Goal: Task Accomplishment & Management: Complete application form

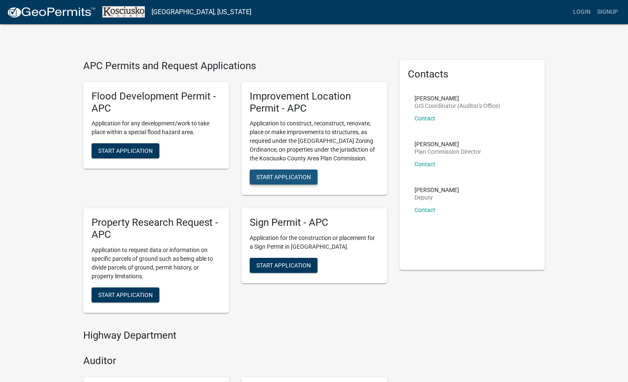
click at [270, 175] on span "Start Application" at bounding box center [283, 176] width 55 height 7
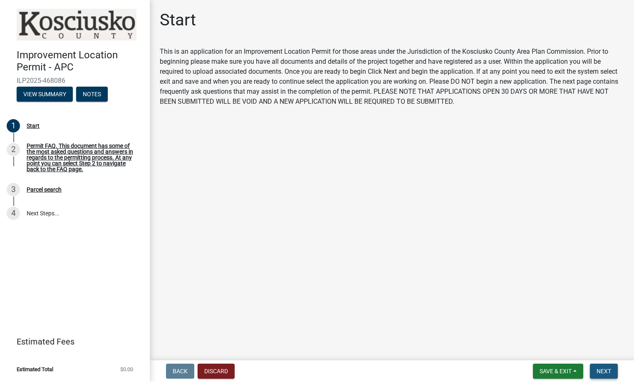
click at [605, 368] on span "Next" at bounding box center [604, 370] width 15 height 7
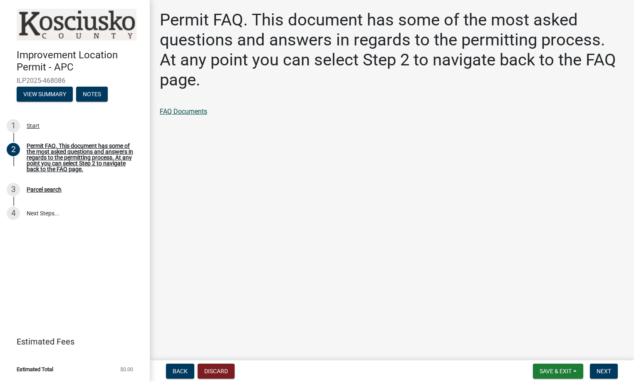
click at [192, 114] on link "FAQ Documents" at bounding box center [183, 111] width 47 height 8
click at [612, 374] on button "Next" at bounding box center [604, 370] width 28 height 15
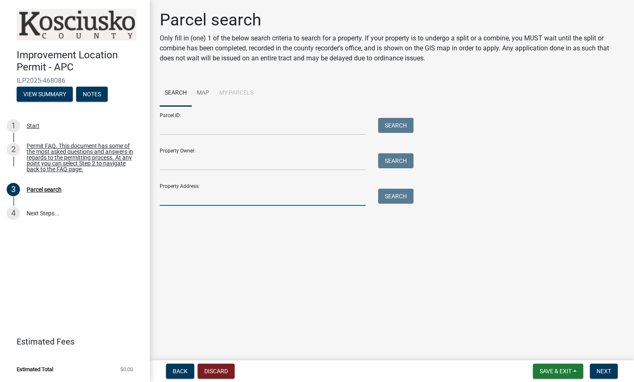
click at [188, 202] on input "Property Address:" at bounding box center [263, 196] width 206 height 17
type input "6976 E Waco"
click at [399, 194] on button "Search" at bounding box center [395, 195] width 35 height 15
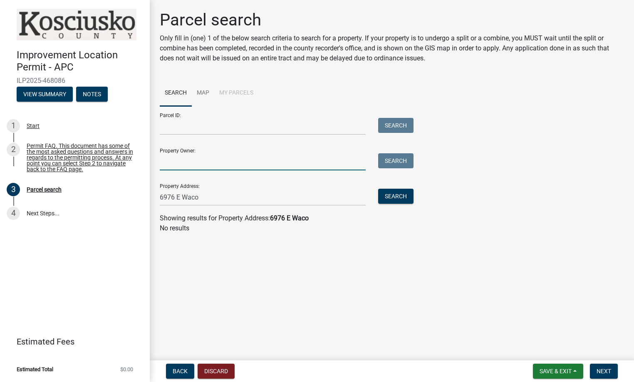
click at [203, 165] on input "Property Owner:" at bounding box center [263, 161] width 206 height 17
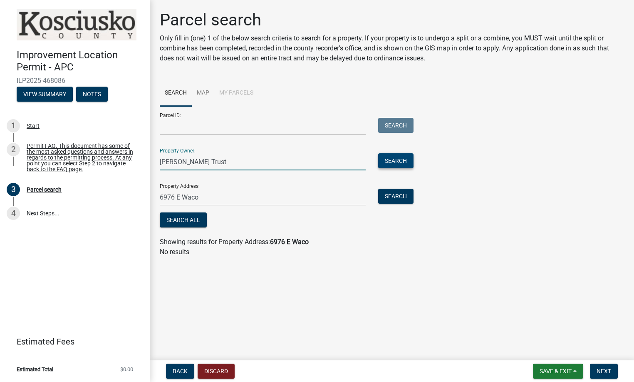
type input "[PERSON_NAME] Trust"
click at [387, 155] on button "Search" at bounding box center [395, 160] width 35 height 15
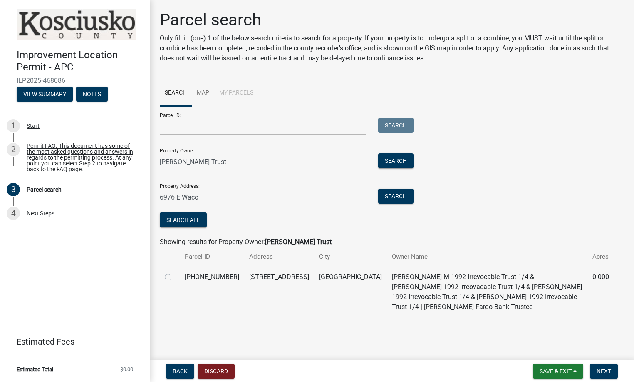
click at [175, 272] on label at bounding box center [175, 272] width 0 height 0
click at [175, 277] on input "radio" at bounding box center [177, 274] width 5 height 5
radio input "true"
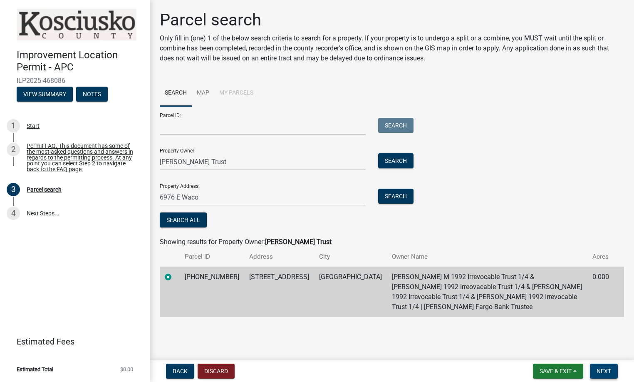
click at [604, 372] on span "Next" at bounding box center [604, 370] width 15 height 7
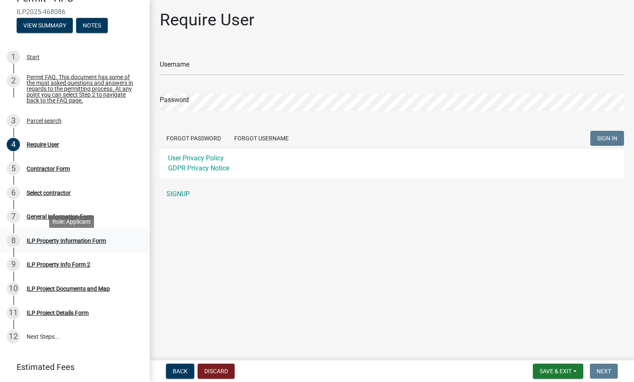
scroll to position [83, 0]
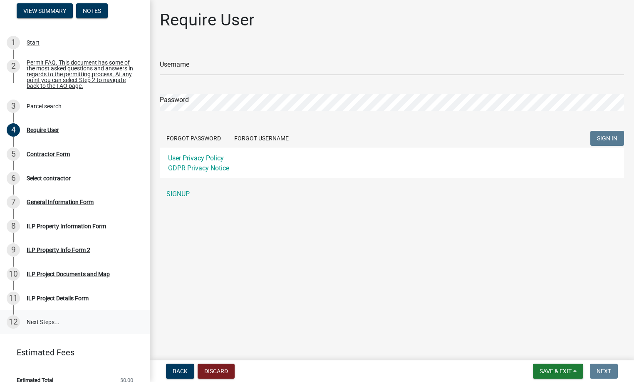
click at [44, 323] on link "12 Next Steps..." at bounding box center [75, 322] width 150 height 24
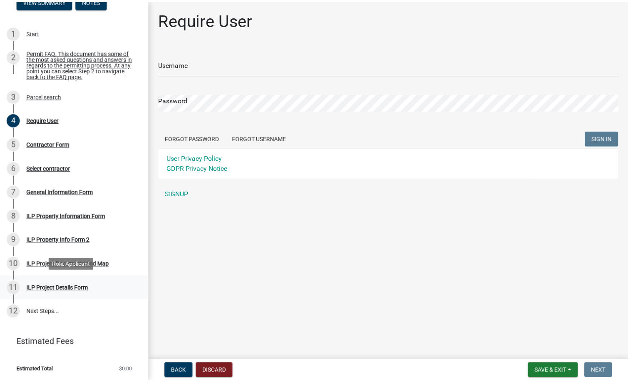
scroll to position [98, 0]
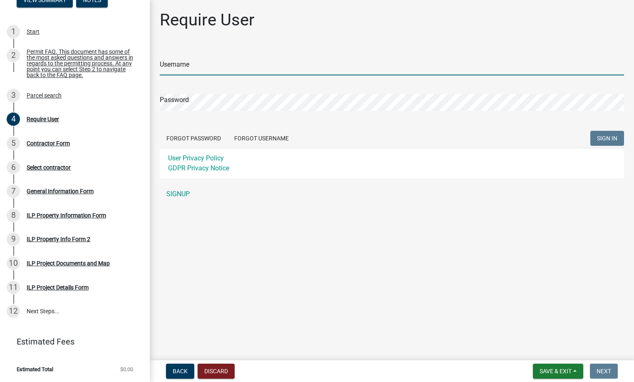
click at [197, 72] on input "Username" at bounding box center [392, 66] width 464 height 17
type input "t"
type input "StollerTrust"
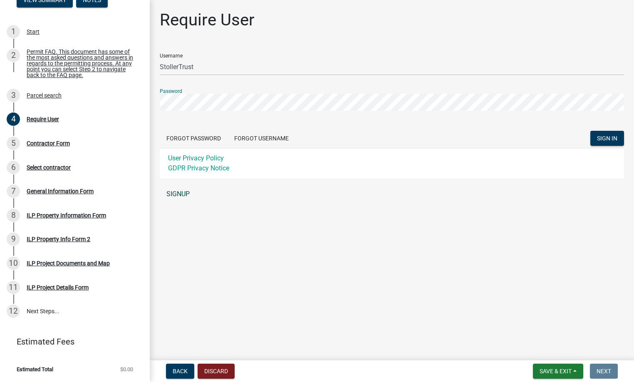
click at [169, 197] on link "SIGNUP" at bounding box center [392, 194] width 464 height 17
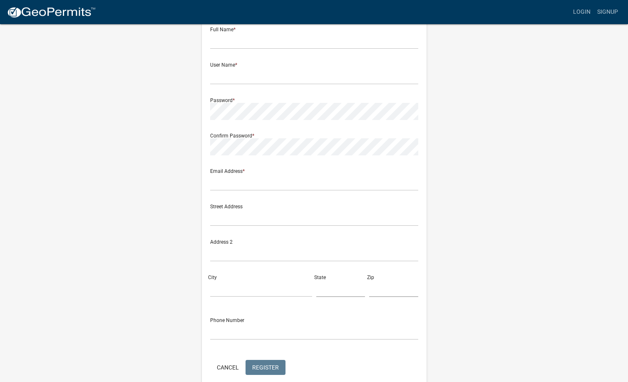
scroll to position [87, 0]
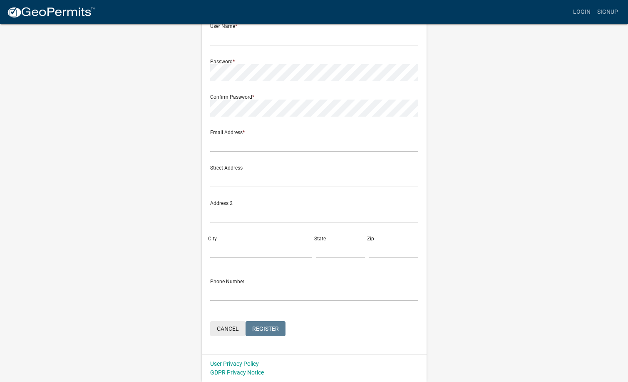
click at [221, 327] on button "Cancel" at bounding box center [227, 328] width 35 height 15
